Goal: Task Accomplishment & Management: Manage account settings

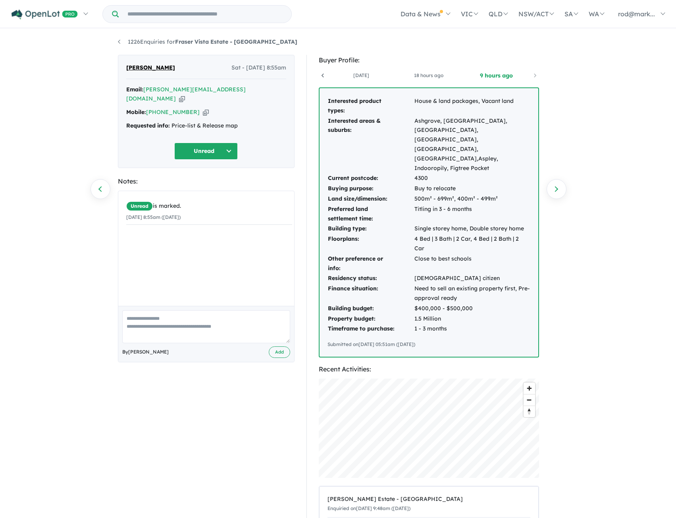
scroll to position [0, 59]
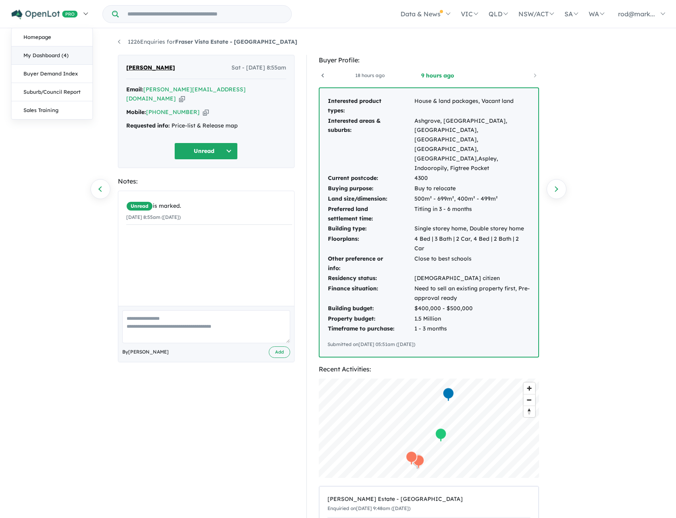
click at [51, 55] on link "My Dashboard (4)" at bounding box center [52, 55] width 81 height 18
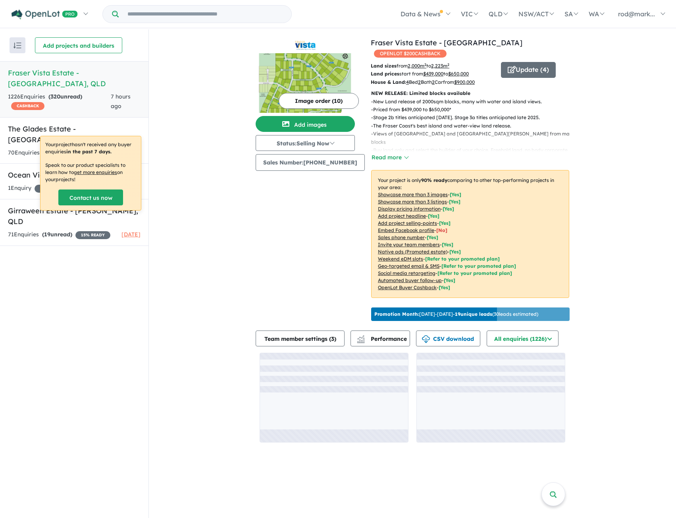
click at [54, 79] on link "Fraser Vista Estate - [GEOGRAPHIC_DATA] , [GEOGRAPHIC_DATA] 1226 Enquir ies ( 3…" at bounding box center [74, 89] width 149 height 56
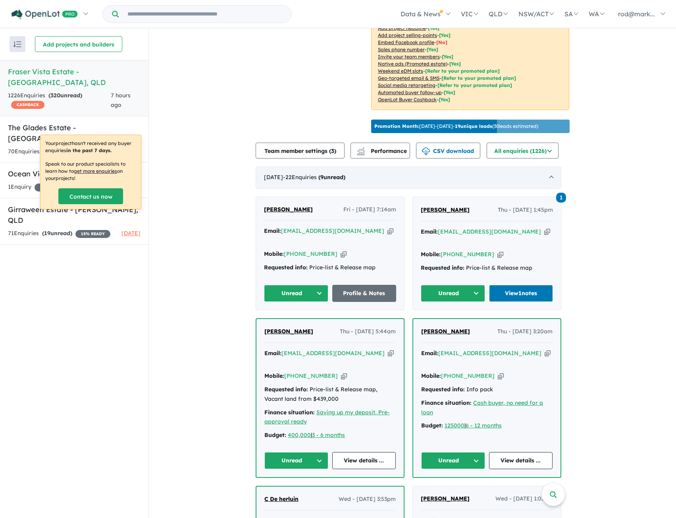
scroll to position [199, 0]
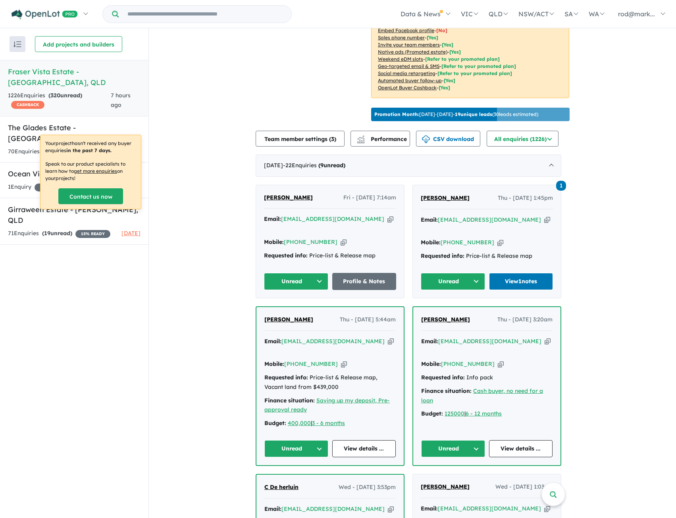
click at [388, 215] on icon "button" at bounding box center [391, 219] width 6 height 8
click at [544, 217] on icon "button" at bounding box center [547, 220] width 6 height 8
click at [478, 273] on button "Unread" at bounding box center [453, 281] width 64 height 17
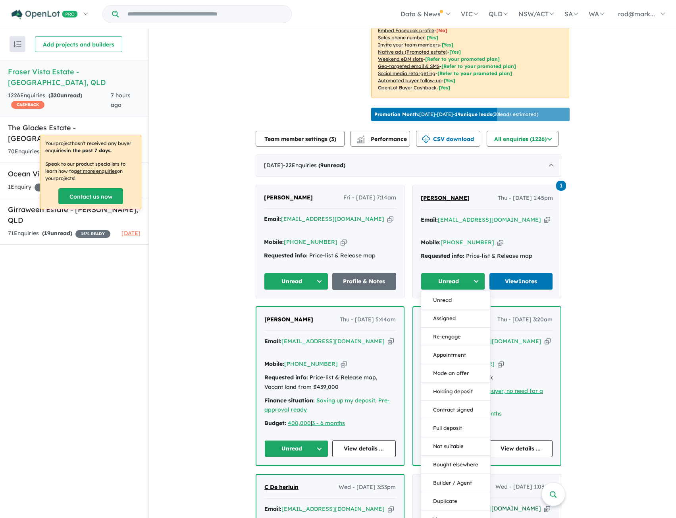
click at [449, 492] on button "Duplicate" at bounding box center [455, 501] width 69 height 18
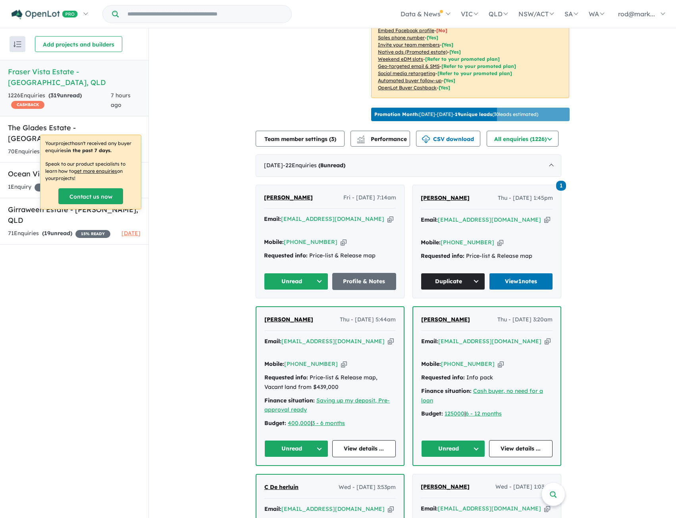
drag, startPoint x: 512, startPoint y: 217, endPoint x: 507, endPoint y: 214, distance: 5.3
click at [509, 216] on div "Email: craigblaess@gmail.com Copied!" at bounding box center [487, 224] width 132 height 19
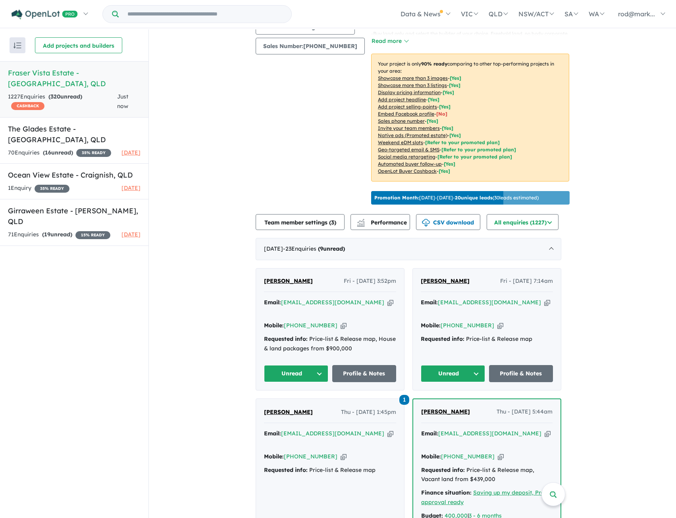
scroll to position [119, 0]
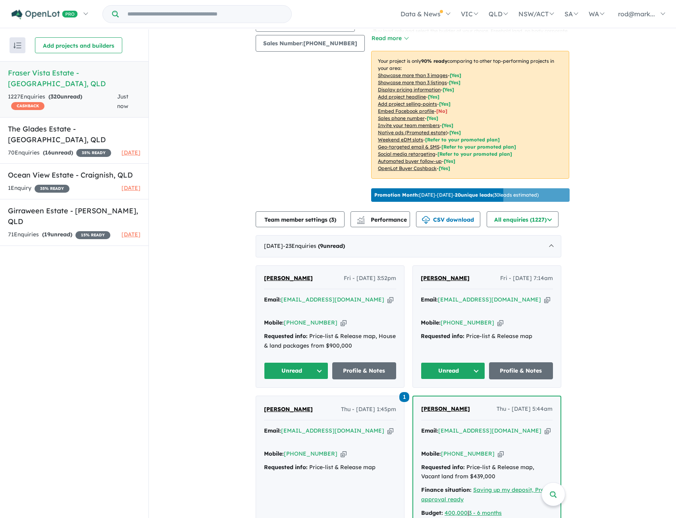
click at [388, 296] on icon "button" at bounding box center [391, 299] width 6 height 8
click at [388, 297] on icon "button" at bounding box center [391, 299] width 6 height 8
